Goal: Task Accomplishment & Management: Use online tool/utility

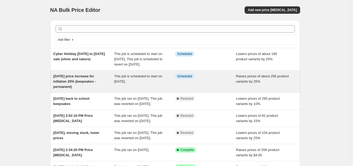
click at [71, 85] on span "[DATE] price increase for inflation 25% (keepsakes - permanent)" at bounding box center [74, 81] width 43 height 14
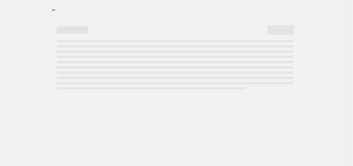
select select "percentage"
select select "remove"
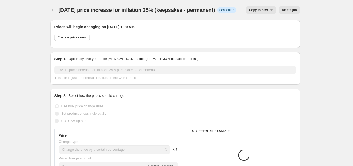
select select "collection"
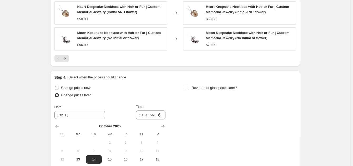
scroll to position [478, 0]
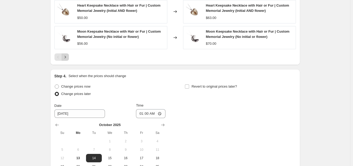
click at [67, 58] on icon "Next" at bounding box center [65, 56] width 5 height 5
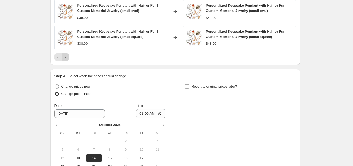
click at [68, 59] on icon "Next" at bounding box center [65, 56] width 5 height 5
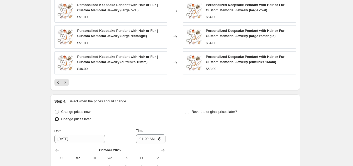
scroll to position [453, 0]
click at [66, 83] on icon "Next" at bounding box center [65, 82] width 5 height 5
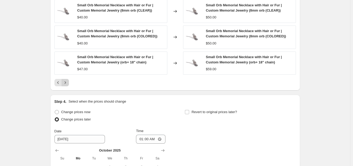
click at [66, 83] on icon "Next" at bounding box center [65, 82] width 5 height 5
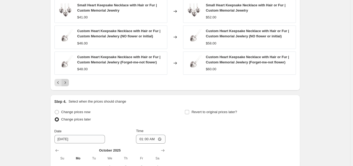
click at [66, 83] on icon "Next" at bounding box center [65, 82] width 5 height 5
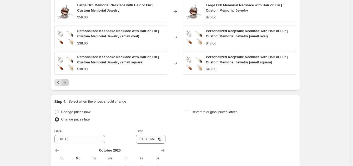
click at [66, 83] on icon "Next" at bounding box center [65, 82] width 5 height 5
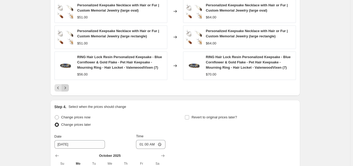
click at [65, 90] on icon "Next" at bounding box center [65, 87] width 5 height 5
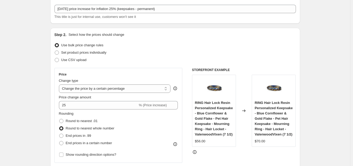
scroll to position [0, 0]
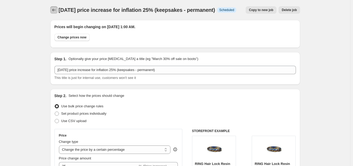
click at [55, 12] on icon "Price change jobs" at bounding box center [53, 9] width 5 height 5
